Goal: Obtain resource: Obtain resource

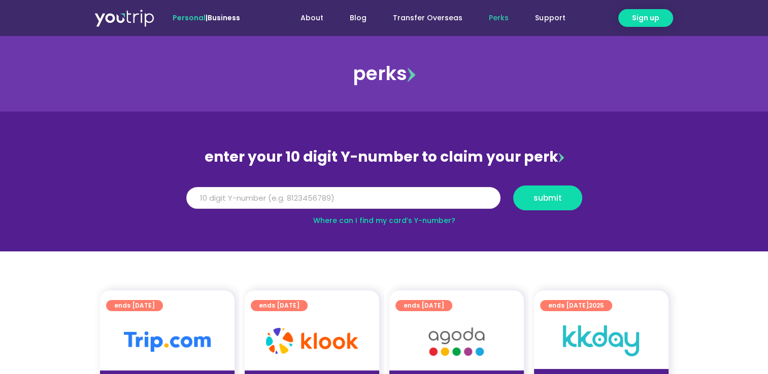
click at [254, 196] on input "Y Number" at bounding box center [343, 198] width 314 height 22
type input "8163508537"
click at [550, 201] on span "submit" at bounding box center [547, 198] width 28 height 8
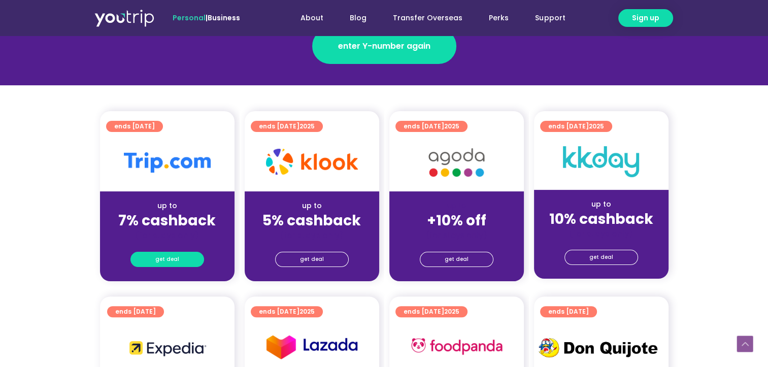
scroll to position [203, 0]
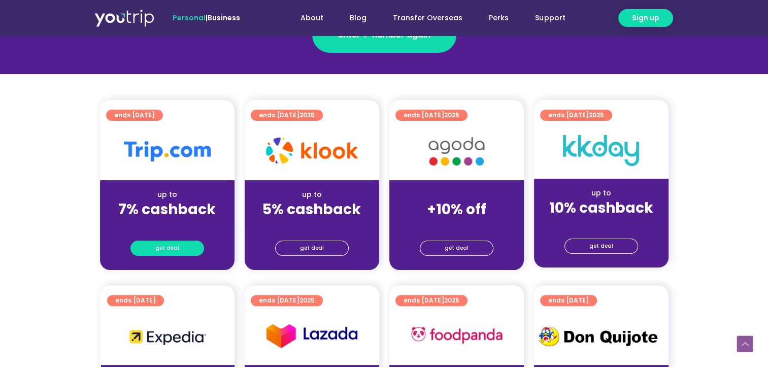
click at [154, 242] on link "get deal" at bounding box center [167, 247] width 74 height 15
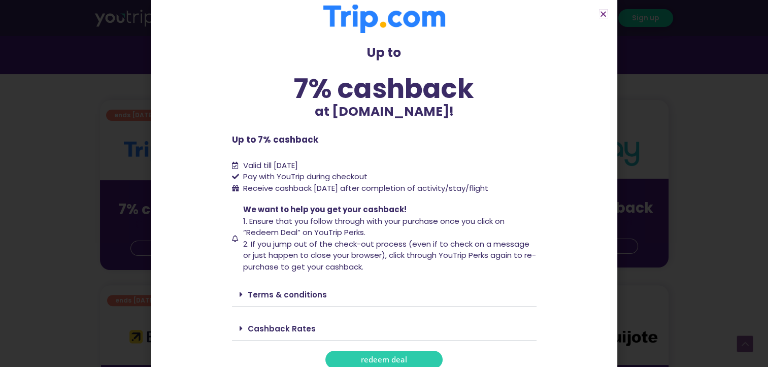
scroll to position [20, 0]
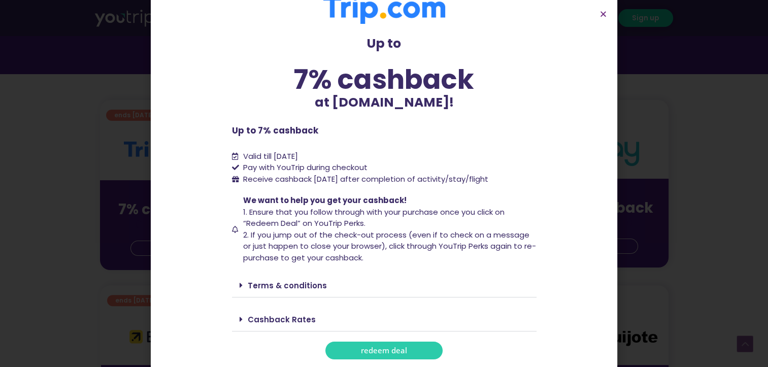
click at [401, 347] on span "redeem deal" at bounding box center [384, 351] width 46 height 8
